Goal: Transaction & Acquisition: Purchase product/service

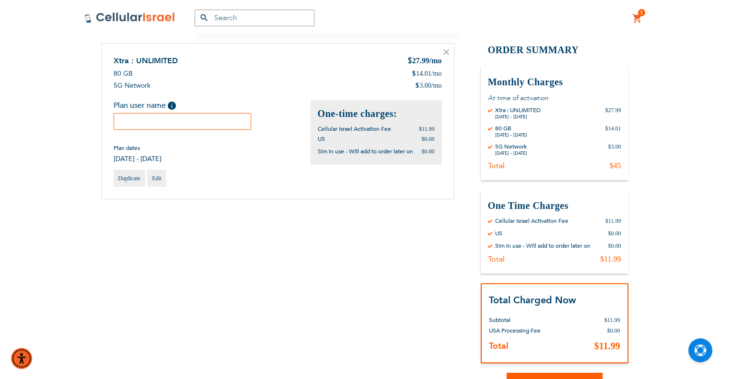
scroll to position [48, 0]
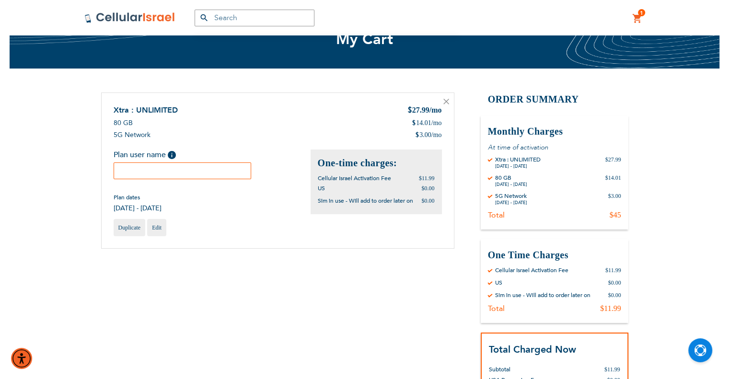
click at [190, 171] on input "text" at bounding box center [183, 170] width 138 height 17
paste input "[PERSON_NAME]"
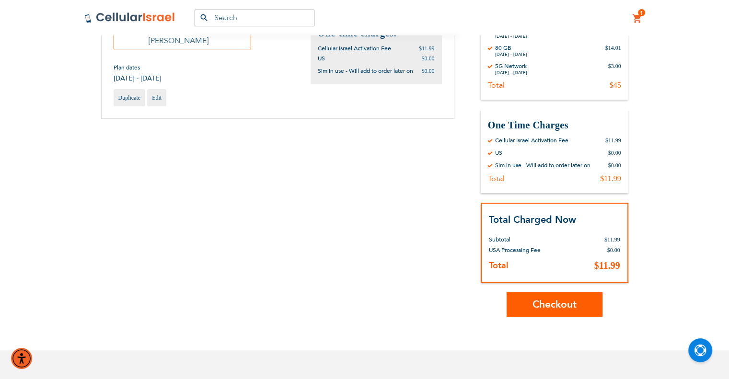
scroll to position [192, 0]
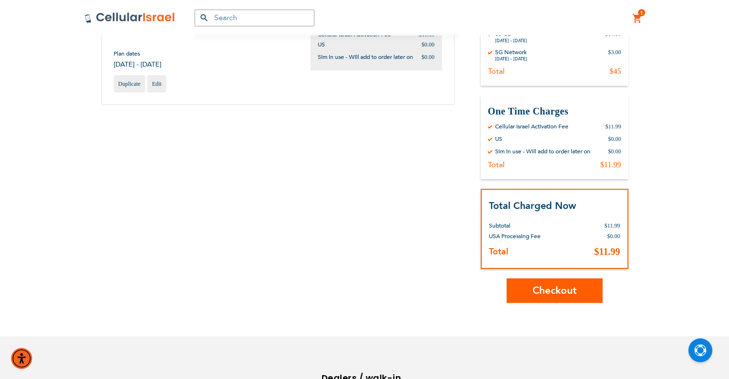
type input "[PERSON_NAME]"
click at [561, 287] on span "Checkout" at bounding box center [554, 291] width 44 height 14
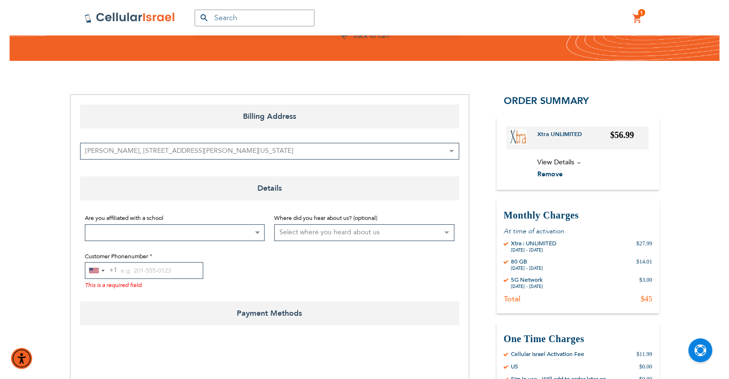
scroll to position [96, 0]
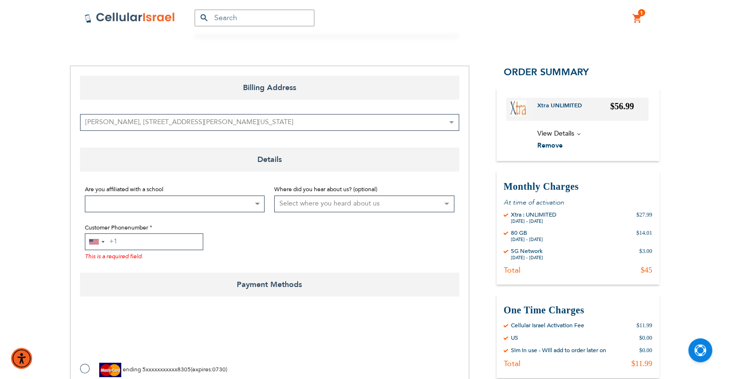
click at [146, 240] on input "Customer Phonenumber" at bounding box center [144, 241] width 118 height 17
paste input "865-206-6154"
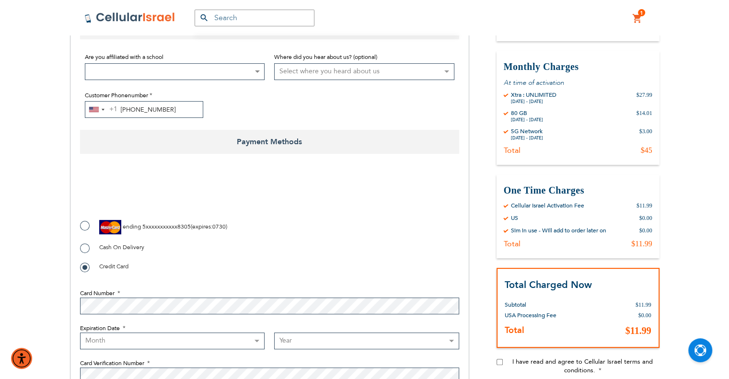
scroll to position [240, 0]
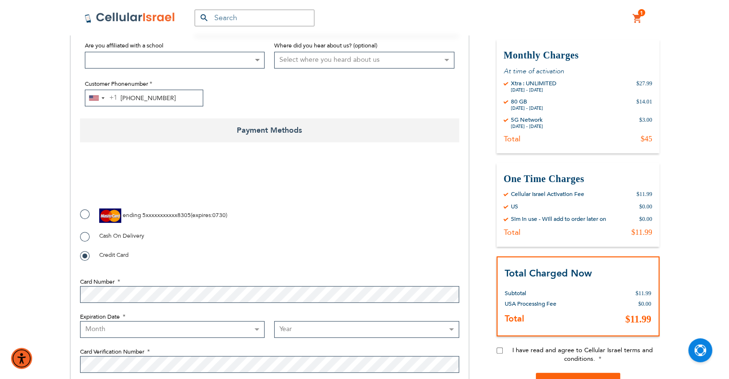
type input "865-206-6154"
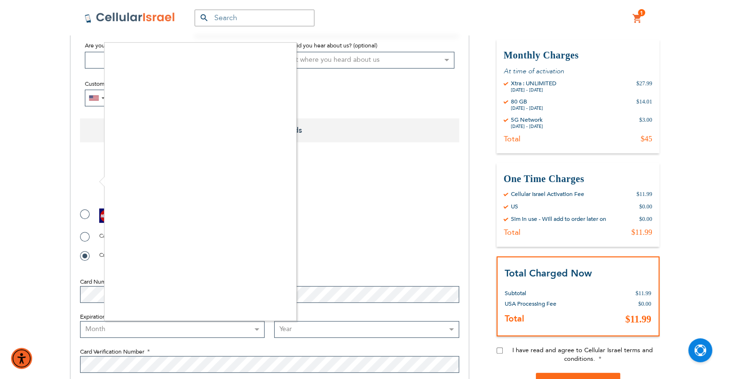
checkbox input "true"
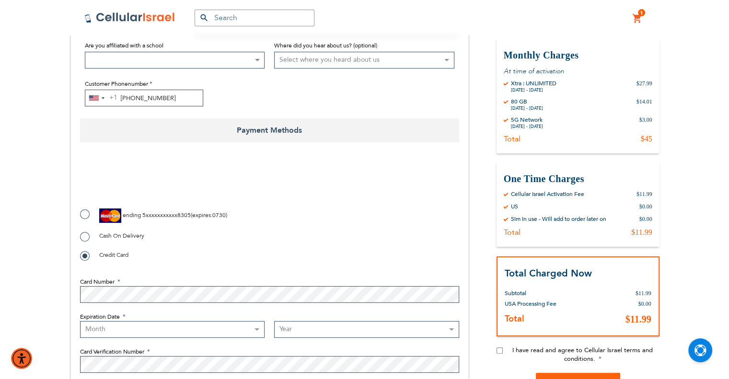
click at [80, 210] on label "ending 5xxxxxxxxxxx8305 ( expires : 0730 )" at bounding box center [153, 215] width 147 height 14
radio input "true"
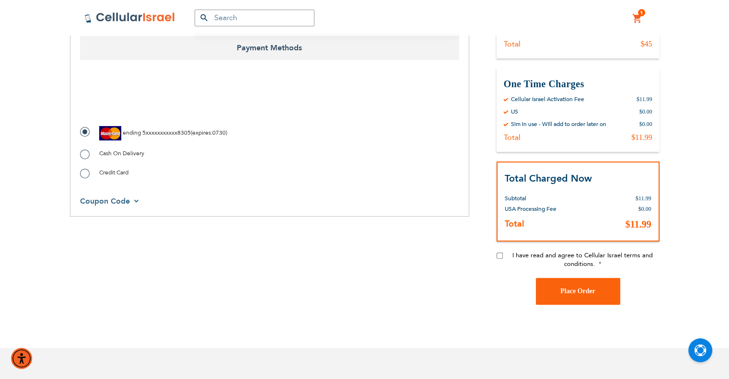
scroll to position [335, 0]
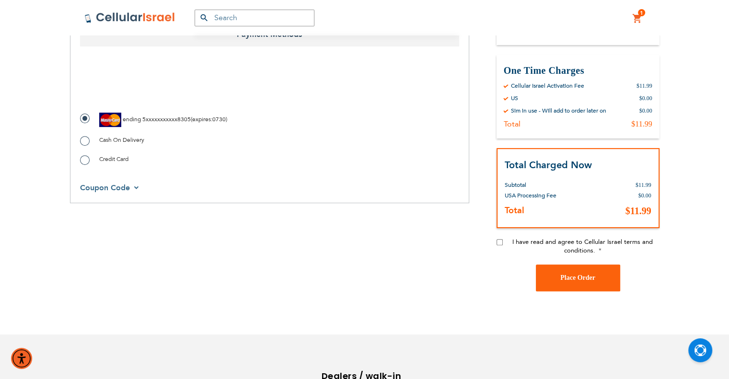
click at [500, 242] on input "I have read and agree to Cellular Israel terms and conditions." at bounding box center [499, 242] width 6 height 6
checkbox input "true"
click at [572, 279] on span "Place Order" at bounding box center [577, 277] width 35 height 7
